Goal: Task Accomplishment & Management: Manage account settings

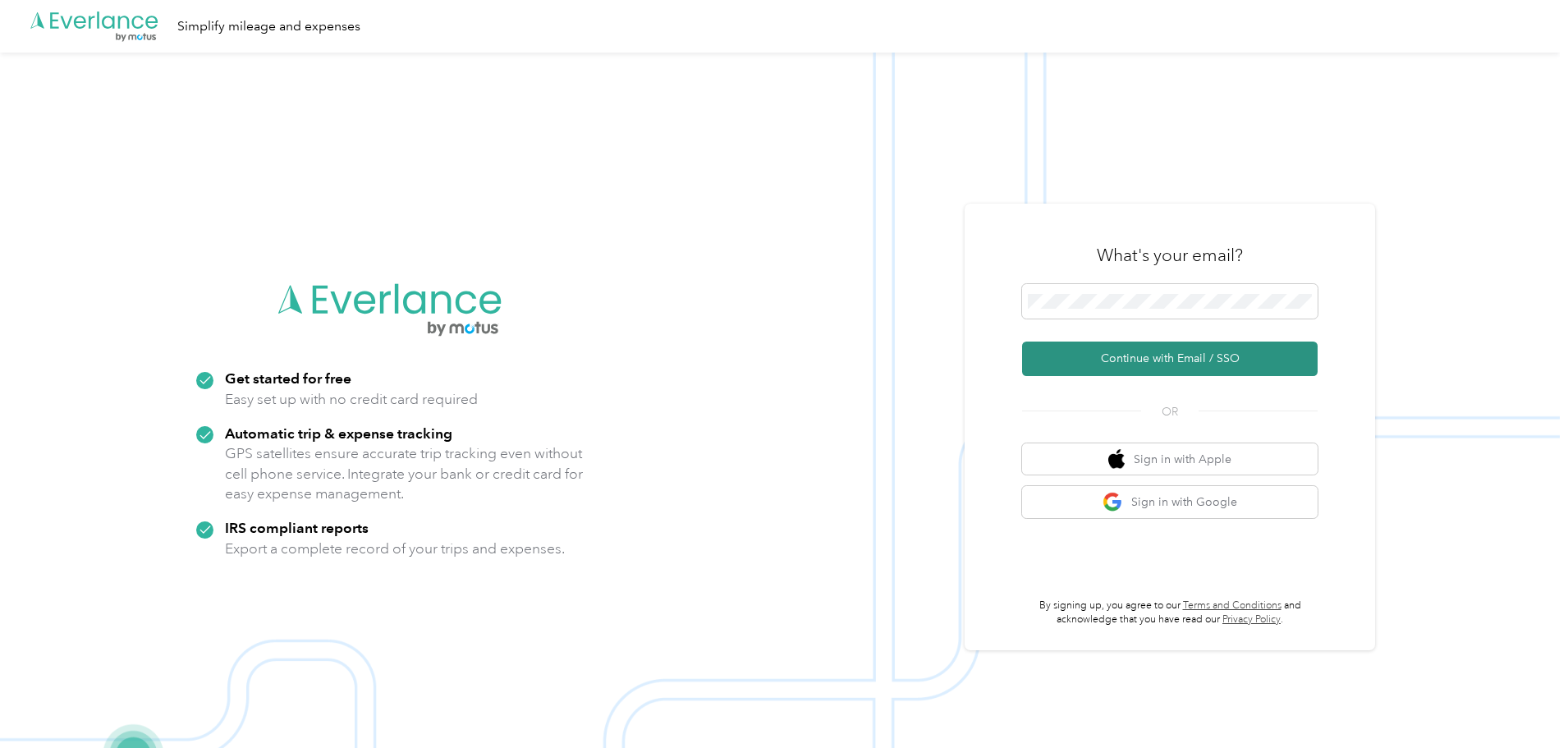
click at [1162, 354] on button "Continue with Email / SSO" at bounding box center [1169, 359] width 296 height 35
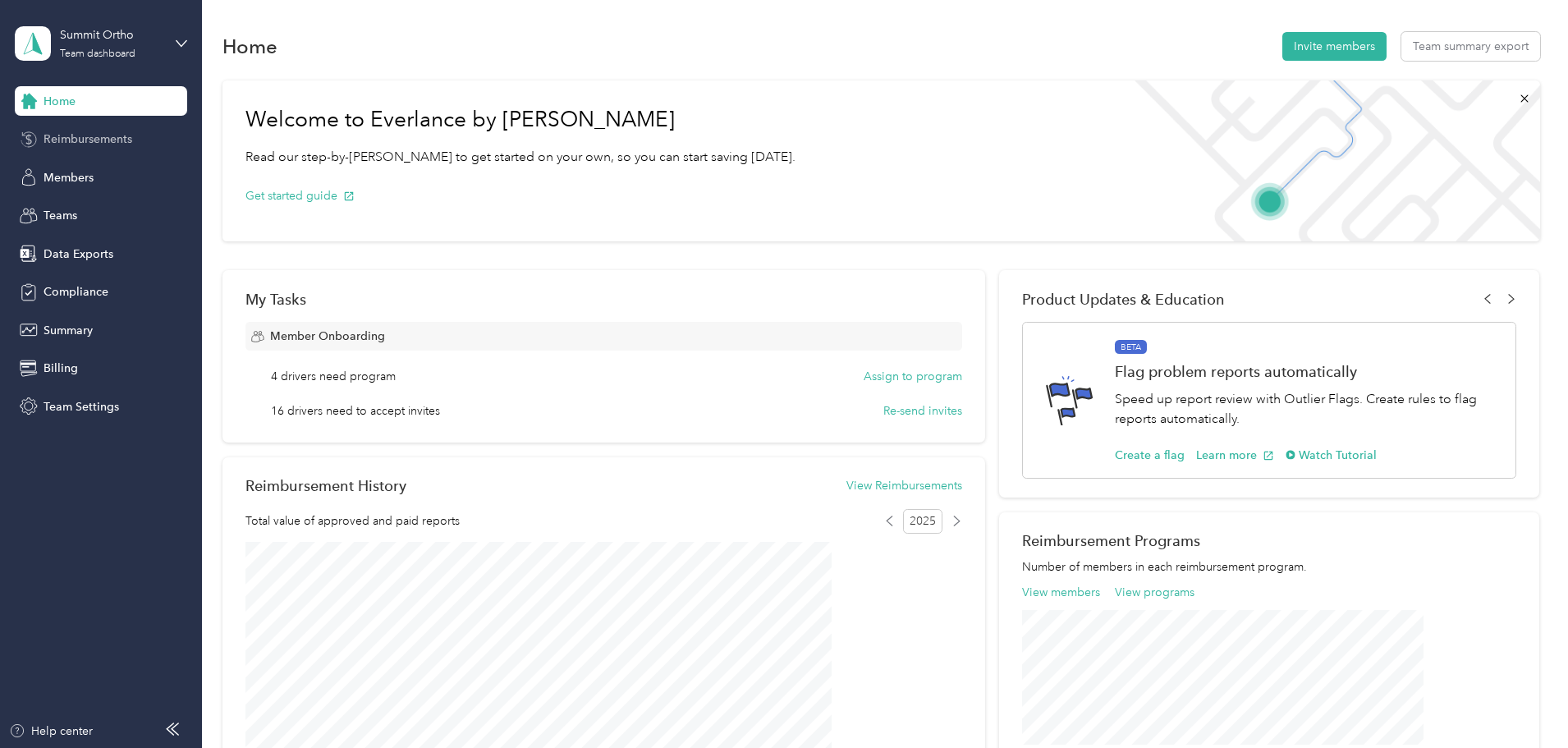
click at [62, 137] on span "Reimbursements" at bounding box center [87, 139] width 89 height 17
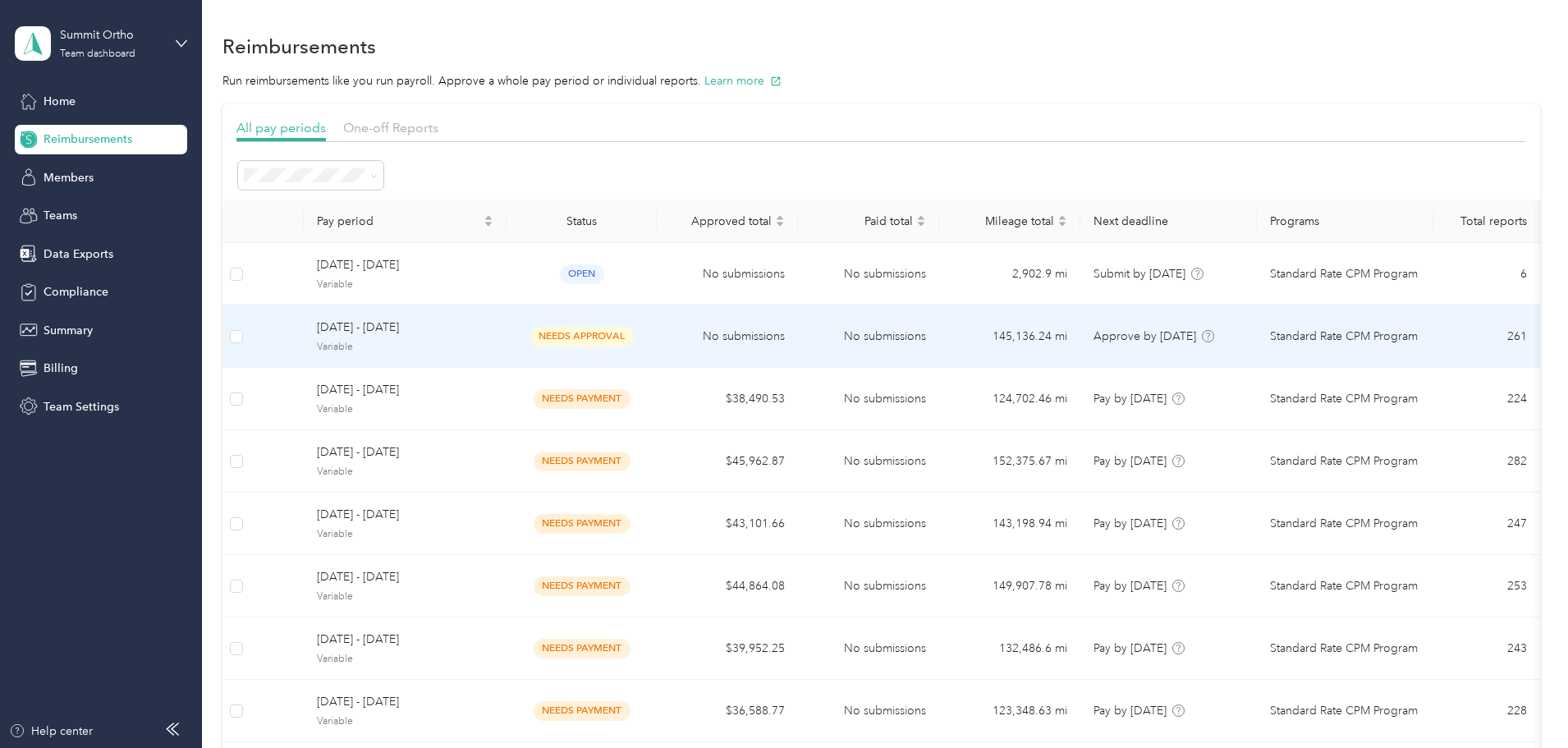
click at [494, 330] on span "[DATE] - [DATE]" at bounding box center [405, 327] width 176 height 18
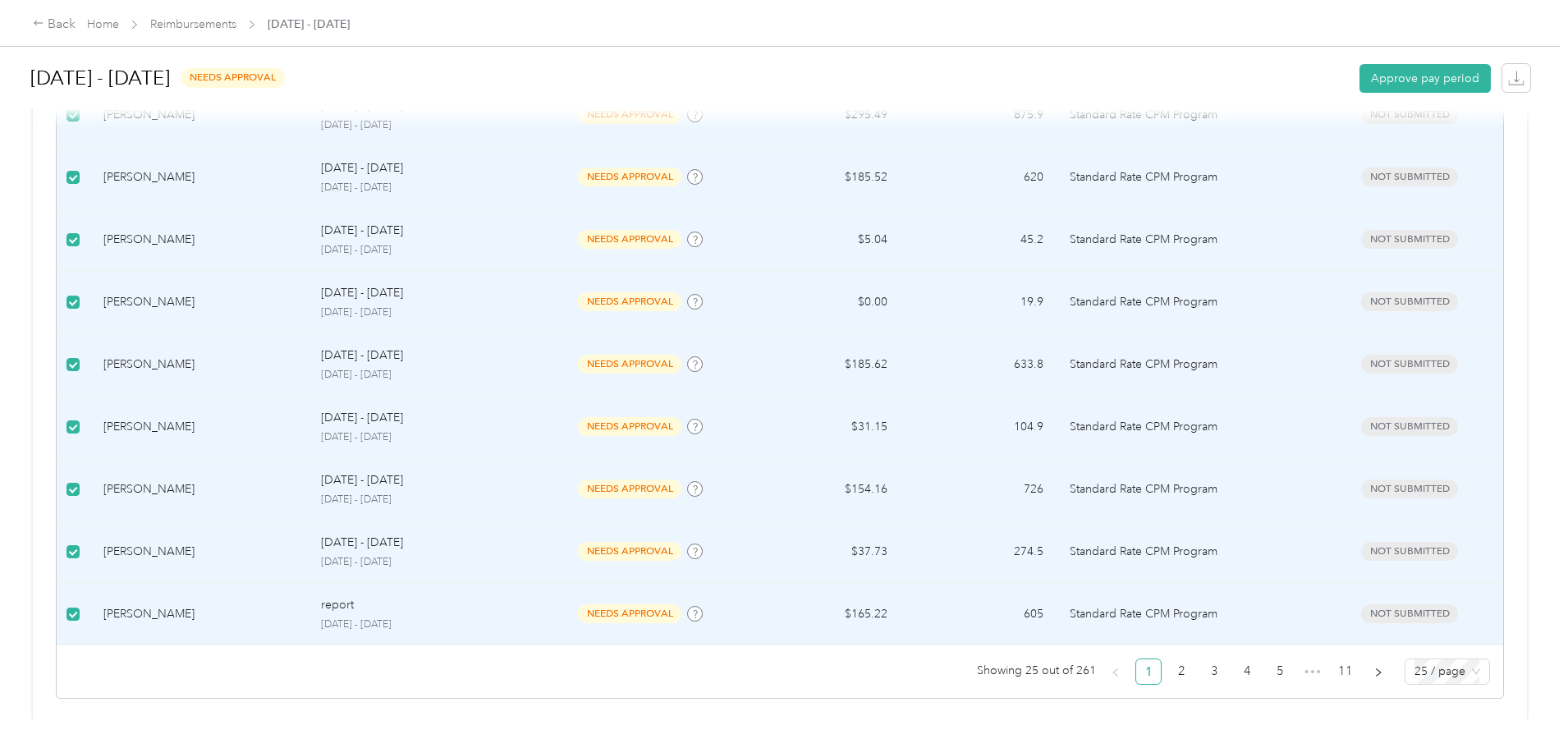
scroll to position [1517, 0]
click at [1268, 656] on link "5" at bounding box center [1280, 668] width 25 height 25
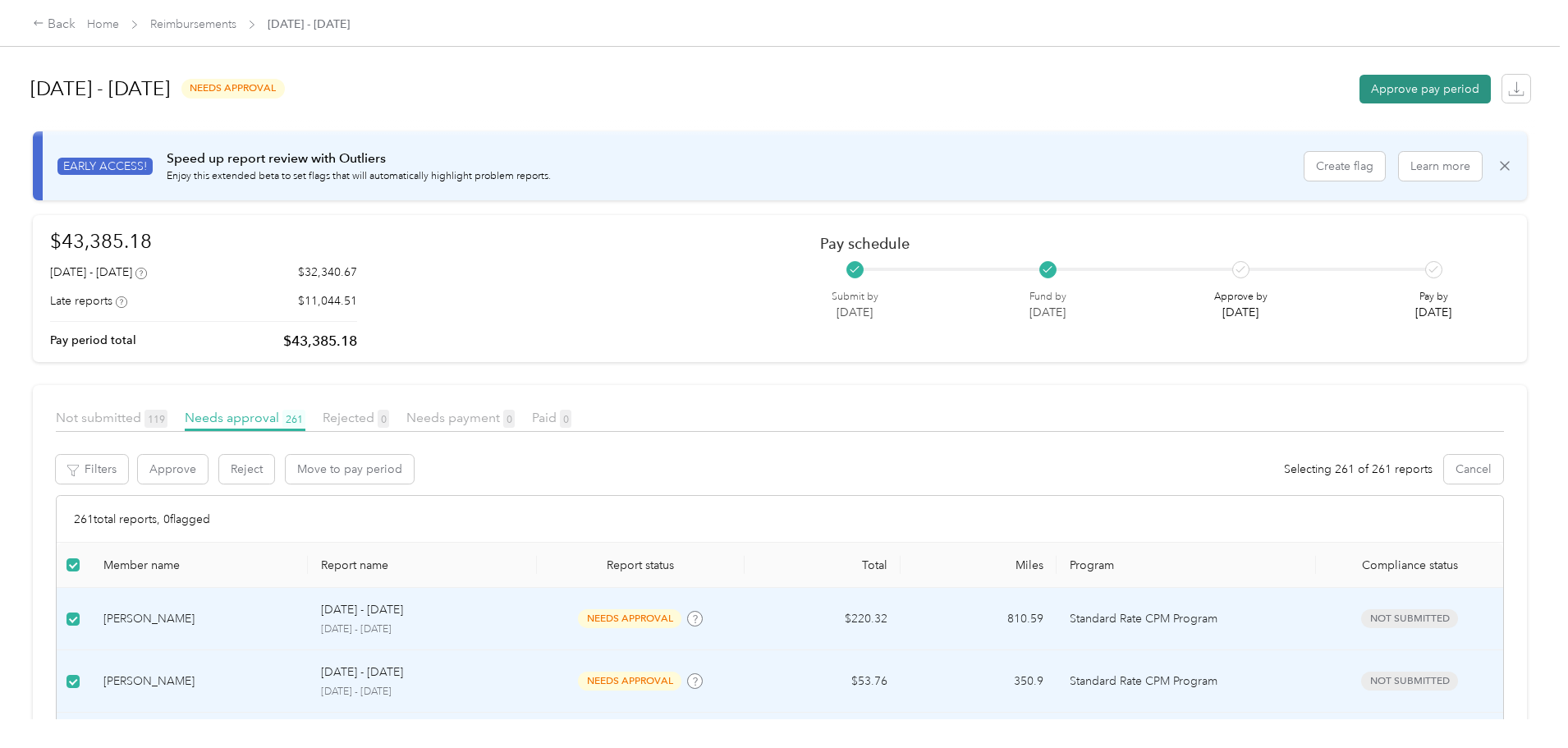
click at [1359, 81] on button "Approve pay period" at bounding box center [1425, 89] width 131 height 29
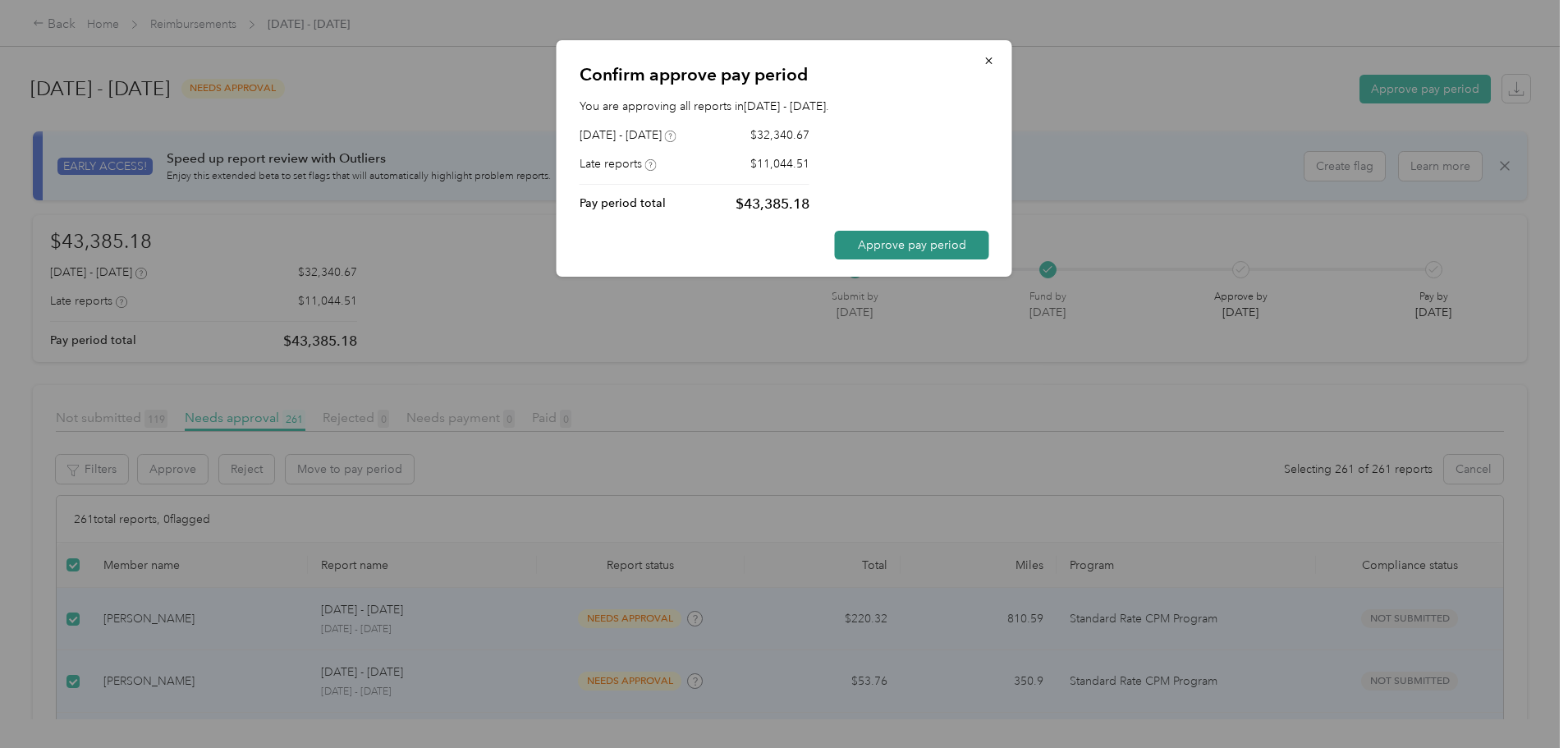
click at [910, 240] on button "Approve pay period" at bounding box center [912, 245] width 154 height 29
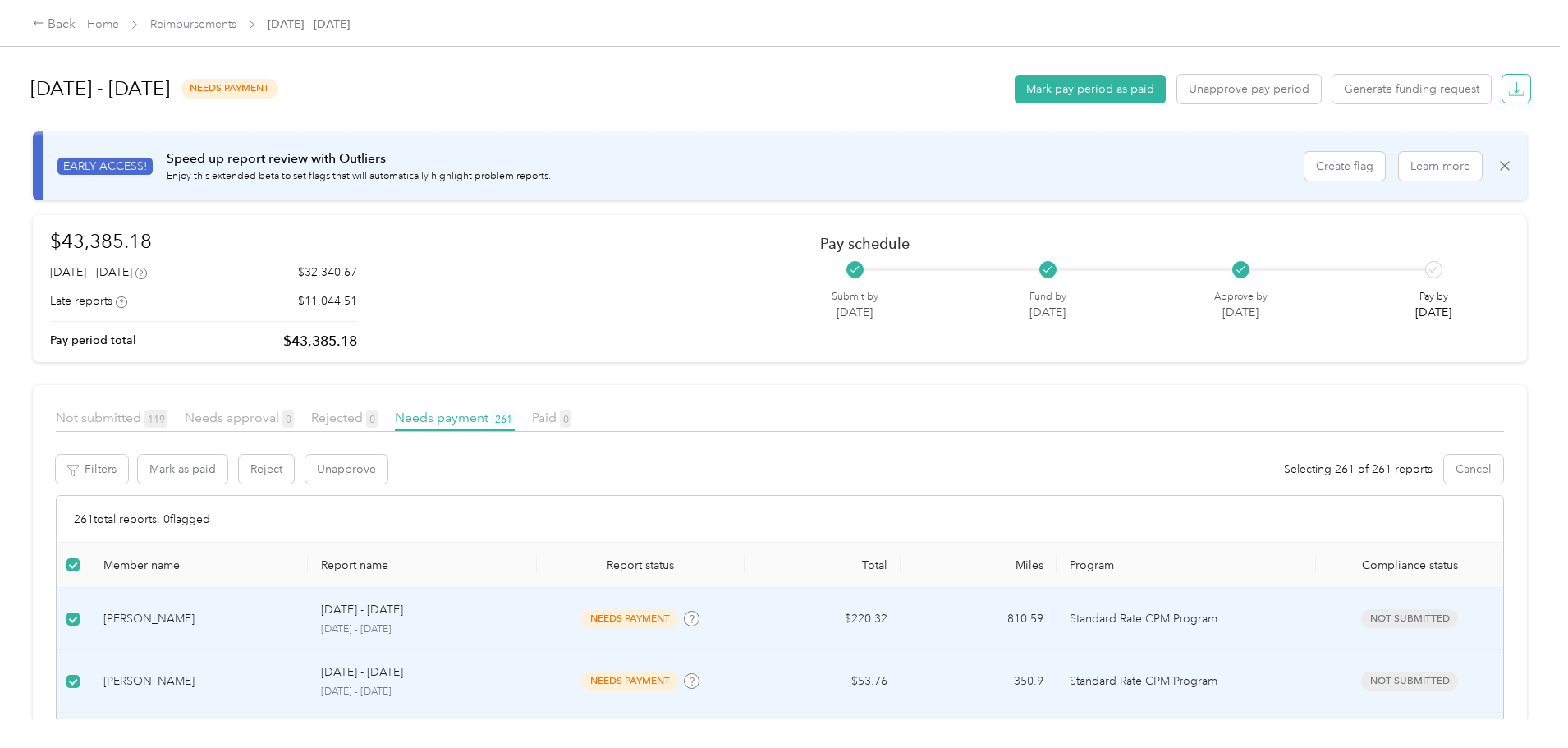
click at [1508, 90] on icon "button" at bounding box center [1515, 88] width 16 height 16
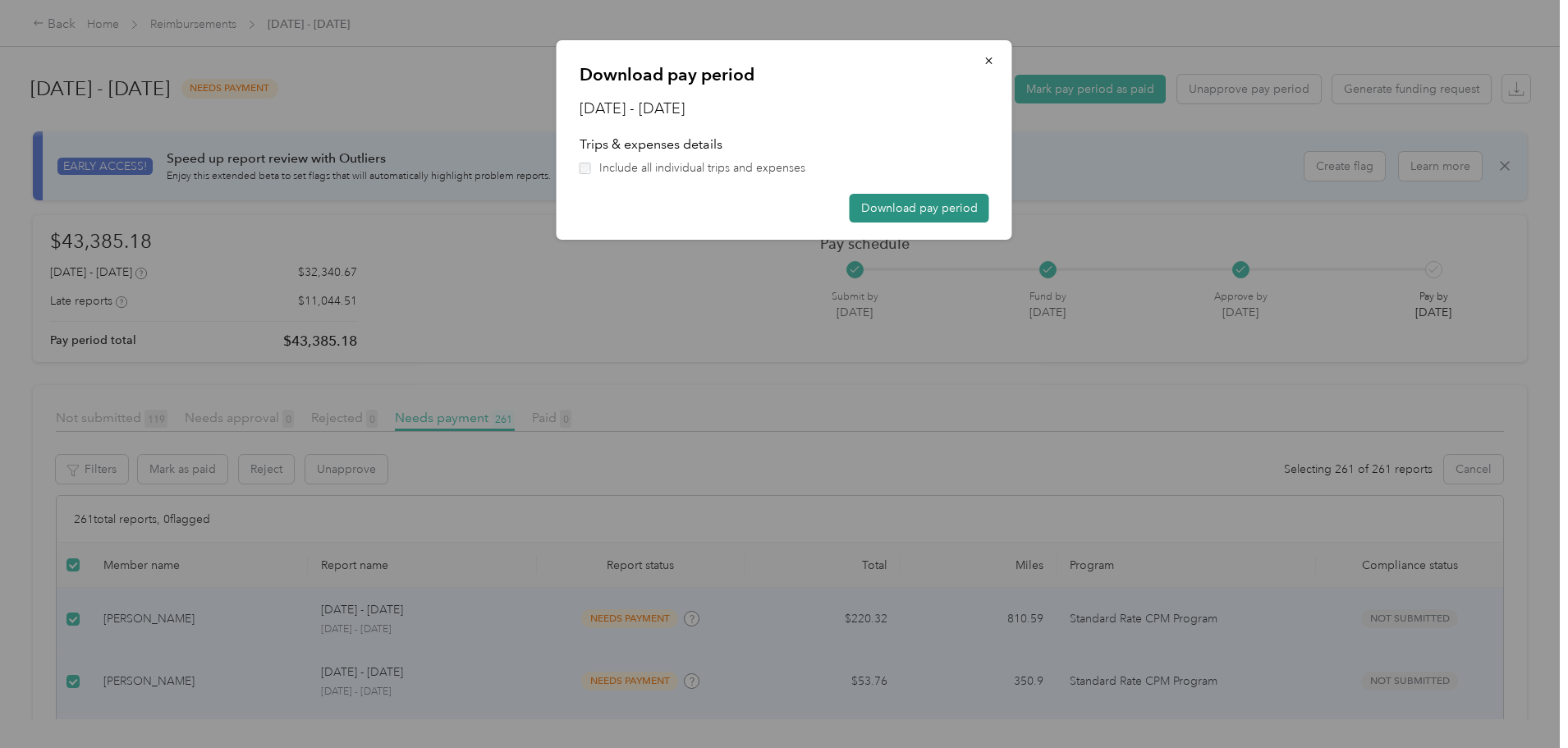
click at [925, 206] on button "Download pay period" at bounding box center [919, 208] width 140 height 29
